Goal: Information Seeking & Learning: Learn about a topic

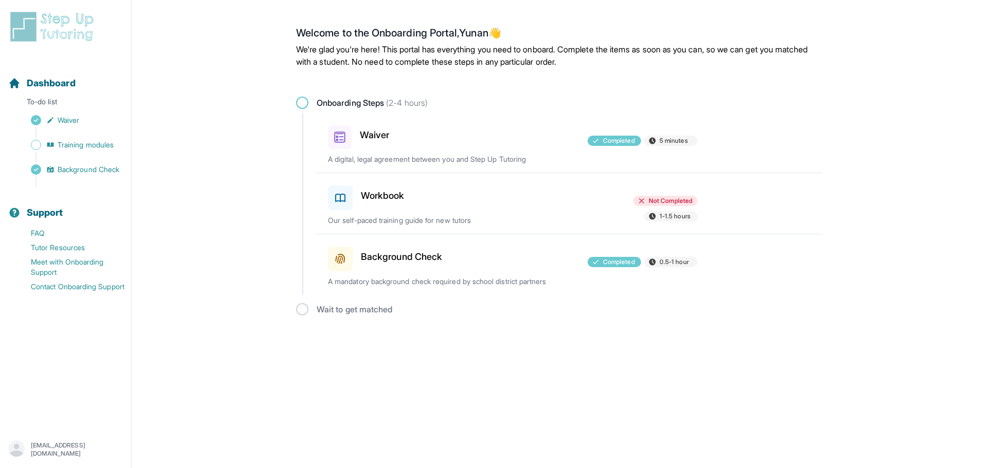
click at [405, 254] on h3 "Background Check" at bounding box center [401, 257] width 81 height 14
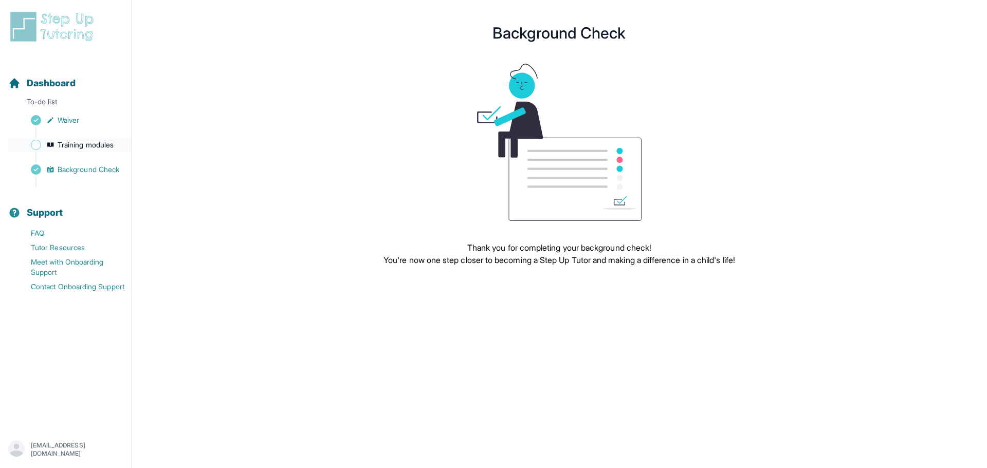
click at [77, 144] on span "Training modules" at bounding box center [86, 145] width 56 height 10
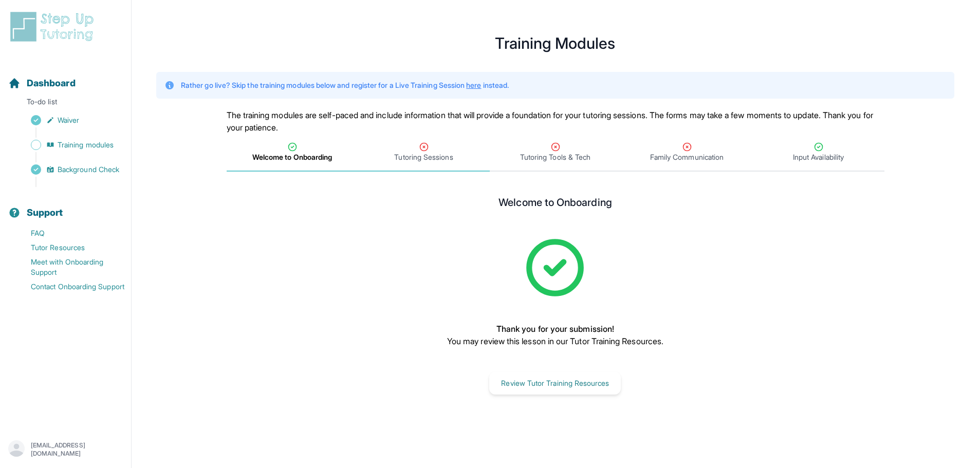
click at [420, 160] on span "Tutoring Sessions" at bounding box center [423, 157] width 59 height 10
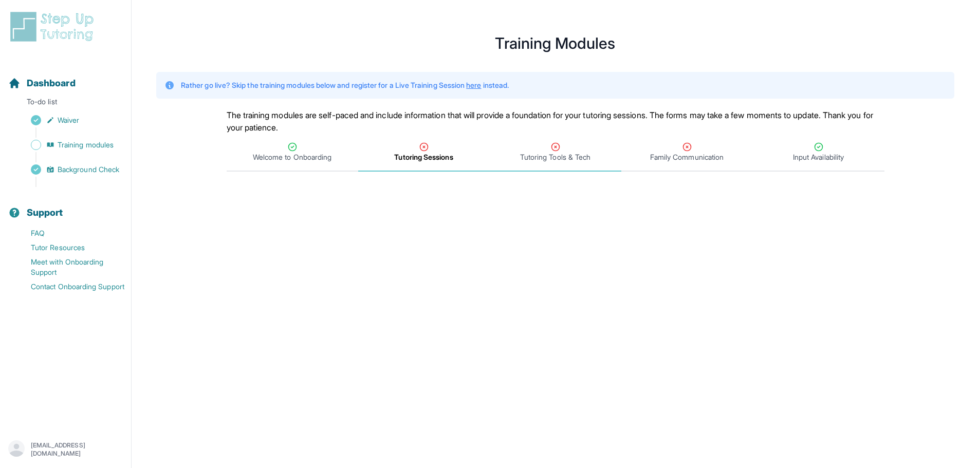
click at [536, 161] on span "Tutoring Tools & Tech" at bounding box center [555, 157] width 70 height 10
click at [428, 153] on span "Tutoring Sessions" at bounding box center [423, 157] width 59 height 10
